Goal: Task Accomplishment & Management: Use online tool/utility

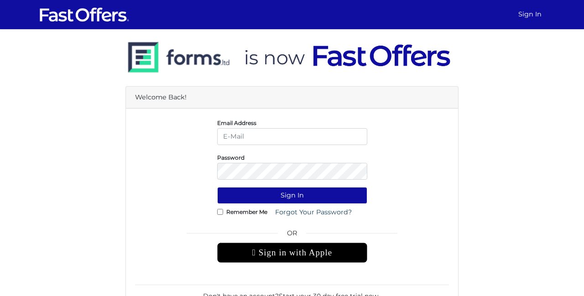
click at [279, 136] on input "email" at bounding box center [292, 136] width 150 height 17
type input "[EMAIL_ADDRESS][PERSON_NAME][DOMAIN_NAME]"
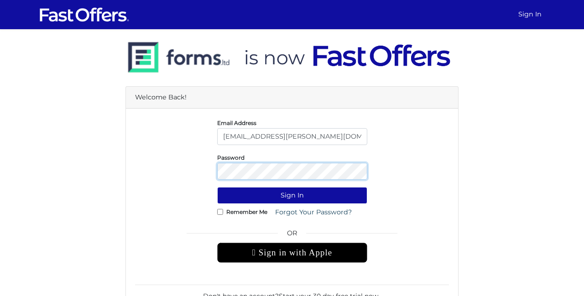
click at [217, 187] on button "Sign In" at bounding box center [292, 195] width 150 height 17
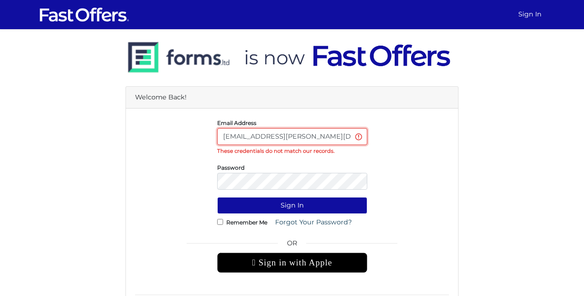
click at [334, 134] on input "[EMAIL_ADDRESS][PERSON_NAME][DOMAIN_NAME]" at bounding box center [292, 136] width 150 height 17
type input "[EMAIL_ADDRESS][DOMAIN_NAME]"
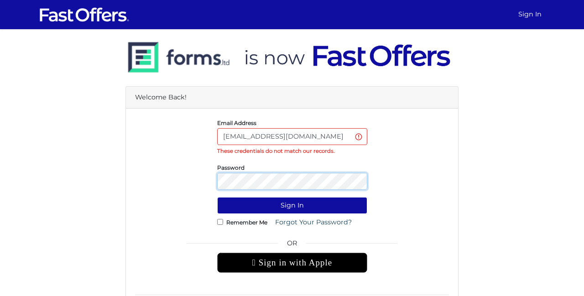
click at [217, 197] on button "Sign In" at bounding box center [292, 205] width 150 height 17
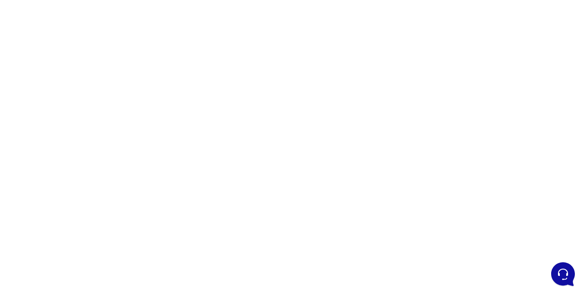
scroll to position [57, 0]
drag, startPoint x: 447, startPoint y: 204, endPoint x: 441, endPoint y: 165, distance: 39.3
click at [450, 163] on div at bounding box center [292, 201] width 584 height 457
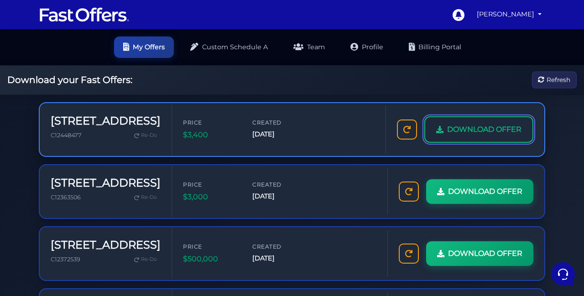
click at [442, 126] on icon at bounding box center [439, 129] width 7 height 7
